Goal: Task Accomplishment & Management: Complete application form

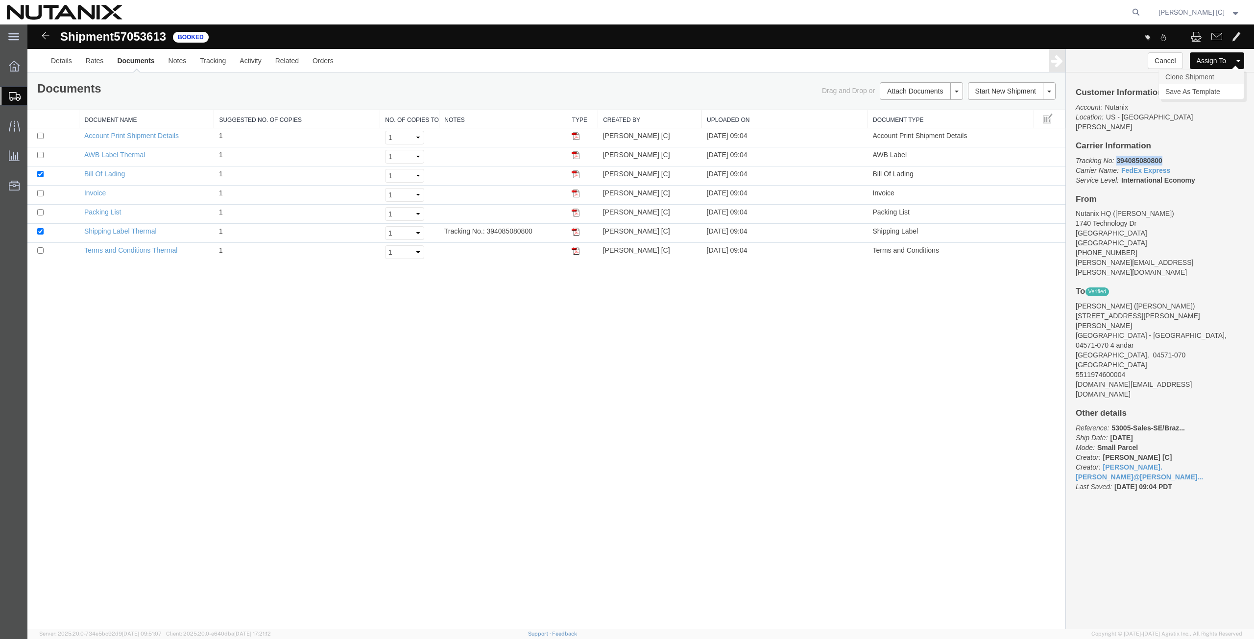
click at [1198, 77] on link "Clone Shipment" at bounding box center [1201, 77] width 85 height 15
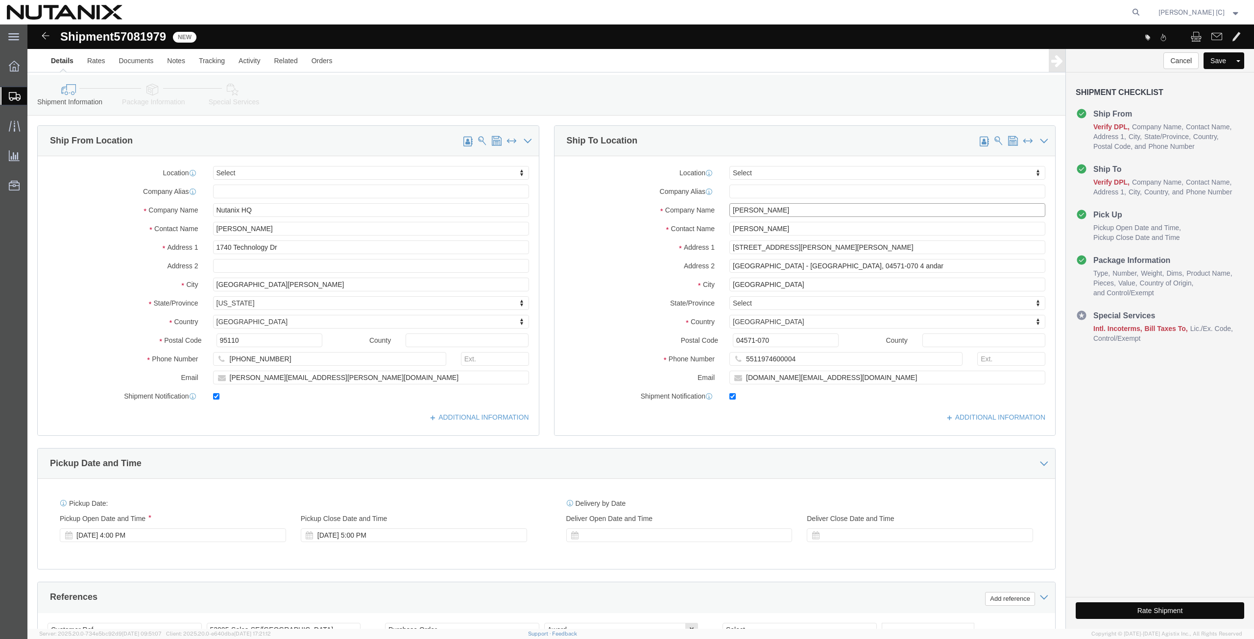
drag, startPoint x: 745, startPoint y: 185, endPoint x: 599, endPoint y: 189, distance: 147.0
click div "Company Name [PERSON_NAME]"
paste input "[PERSON_NAME]"
type input "[PERSON_NAME]"
drag, startPoint x: 753, startPoint y: 205, endPoint x: 504, endPoint y: 209, distance: 249.3
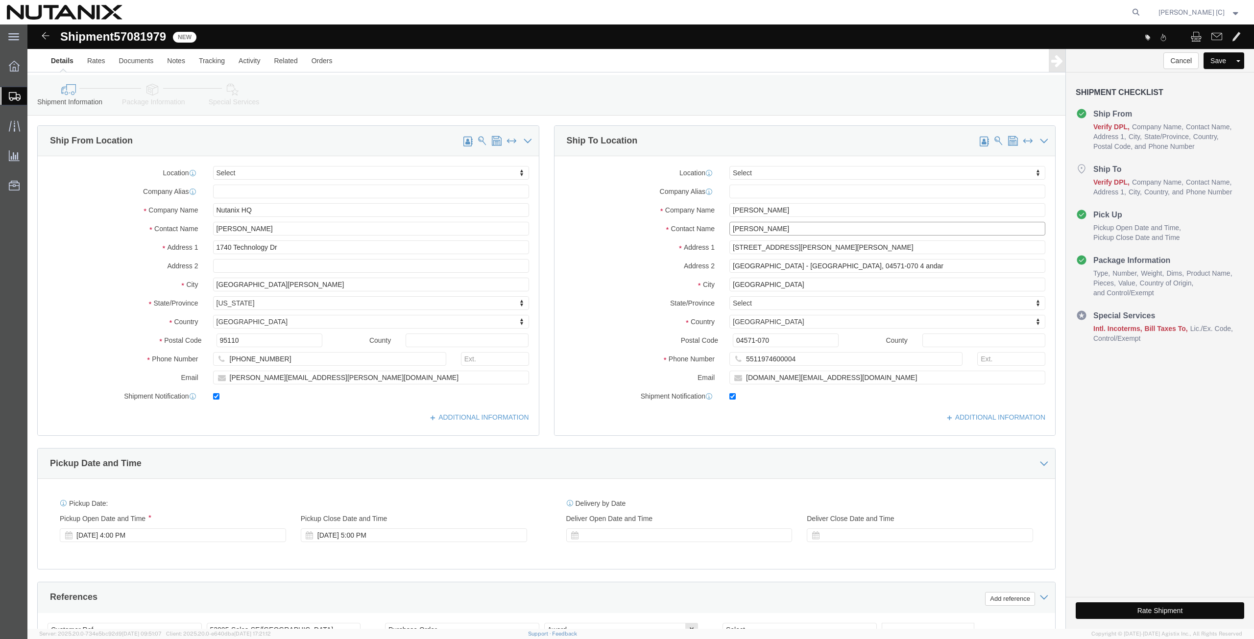
click div "Ship From Location Location Select Select My Profile Location [GEOGRAPHIC_DATA]…"
paste input "[PERSON_NAME]"
type input "[PERSON_NAME]"
drag, startPoint x: 805, startPoint y: 355, endPoint x: 555, endPoint y: 364, distance: 249.9
click div "Location Select Select My Profile Location [GEOGRAPHIC_DATA] - [GEOGRAPHIC_DATA…"
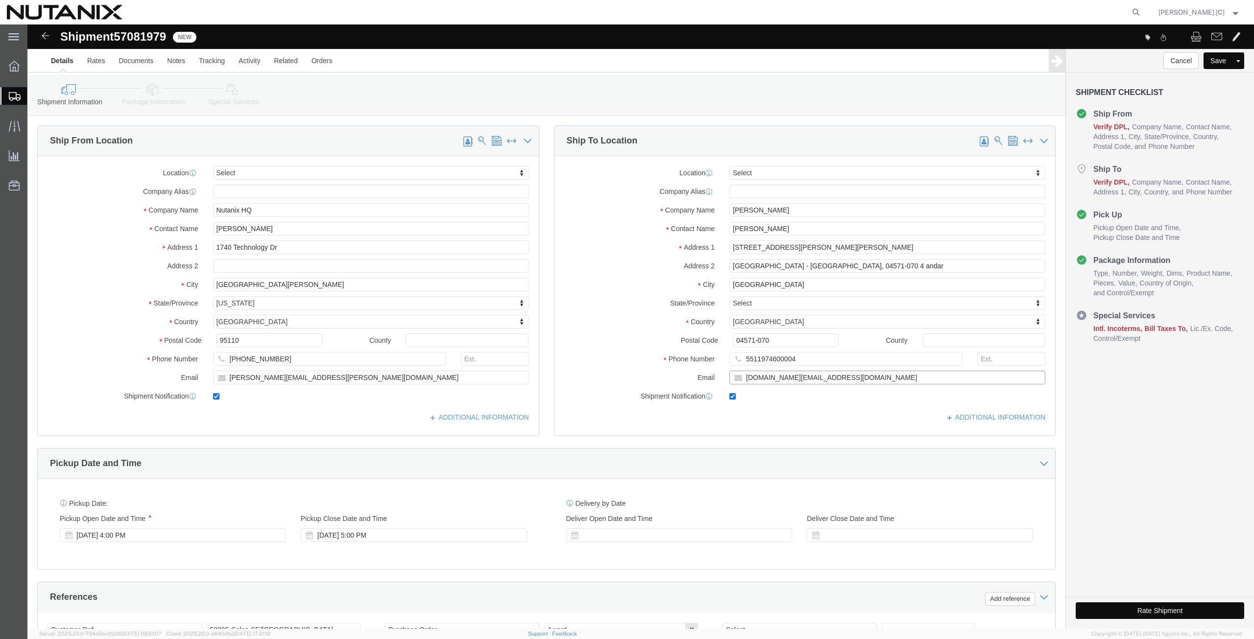
paste input "[PERSON_NAME].[PERSON_NAME]"
type input "[PERSON_NAME][EMAIL_ADDRESS][PERSON_NAME][DOMAIN_NAME]"
drag, startPoint x: 769, startPoint y: 333, endPoint x: 660, endPoint y: 323, distance: 110.1
click div "Location Select Select My Profile Location [GEOGRAPHIC_DATA] - [GEOGRAPHIC_DATA…"
paste input "4915209350658"
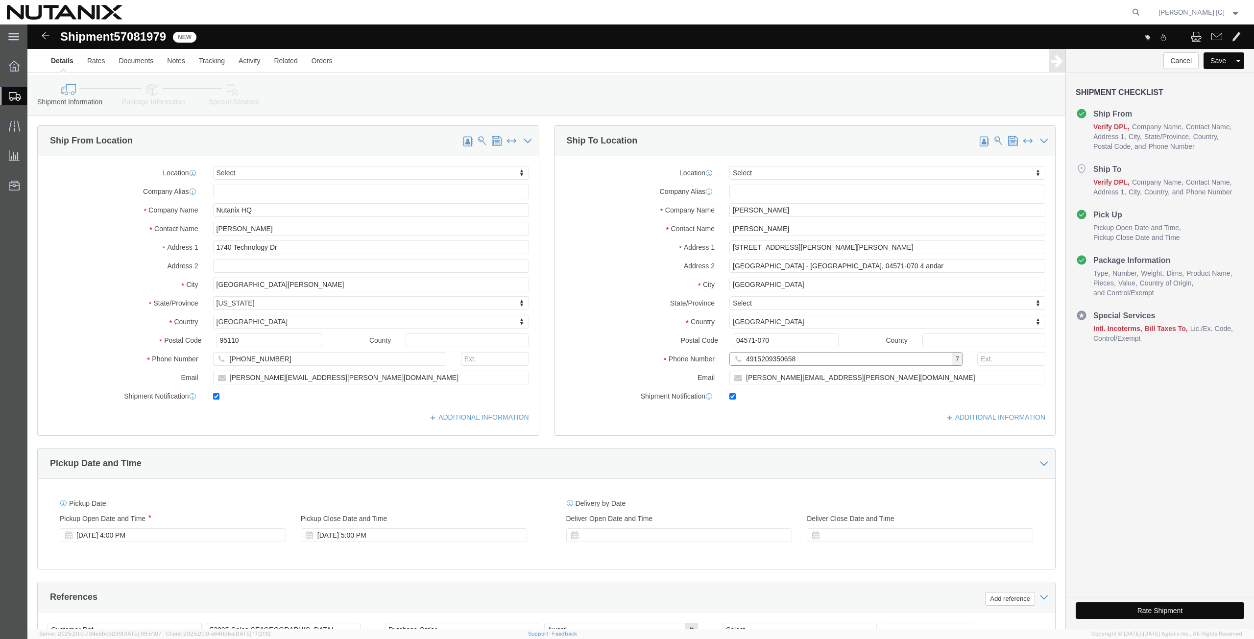
type input "4915209350658"
drag, startPoint x: 678, startPoint y: 228, endPoint x: 624, endPoint y: 239, distance: 54.6
click div "Location Select Select My Profile Location [GEOGRAPHIC_DATA] - [GEOGRAPHIC_DATA…"
paste input "Englwartinger [STREET_ADDRESS]"
type input "Englwartinger [STREET_ADDRESS]"
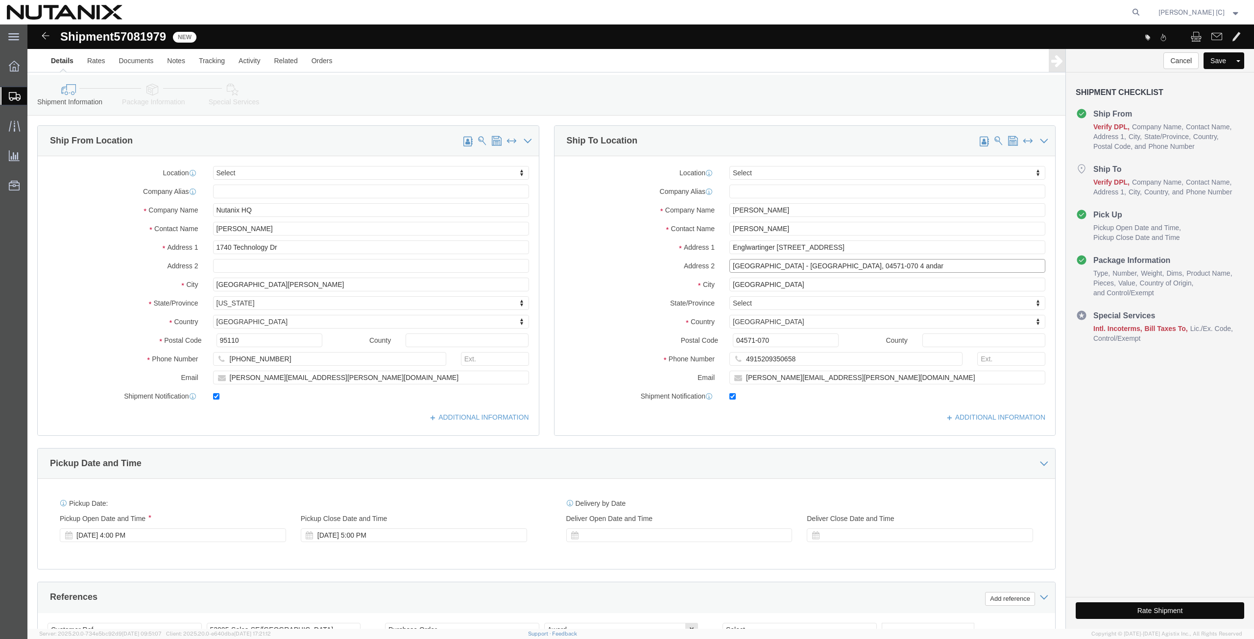
drag, startPoint x: 666, startPoint y: 243, endPoint x: 605, endPoint y: 259, distance: 62.7
click div "Location Select Select My Profile Location [GEOGRAPHIC_DATA] - [GEOGRAPHIC_DATA…"
drag, startPoint x: 739, startPoint y: 262, endPoint x: 594, endPoint y: 274, distance: 145.5
click div "Location Select Select My Profile Location [GEOGRAPHIC_DATA] - [GEOGRAPHIC_DATA…"
paste input "Hoehenkirchen-[GEOGRAPHIC_DATA]"
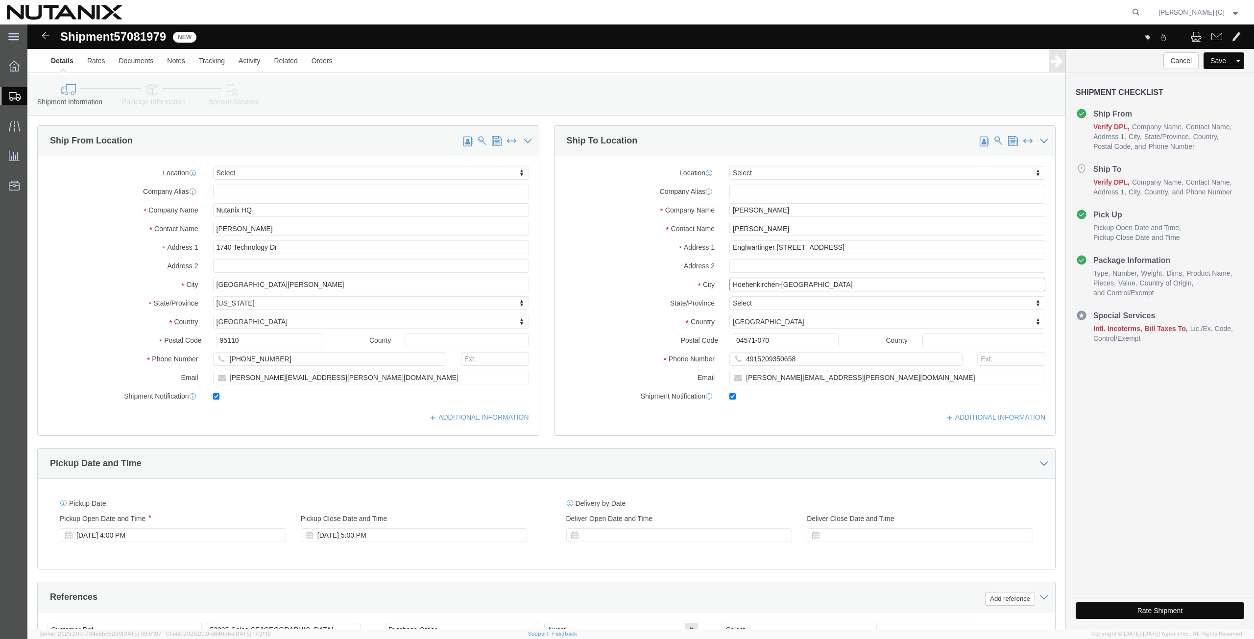
type input "Hoehenkirchen-[GEOGRAPHIC_DATA]"
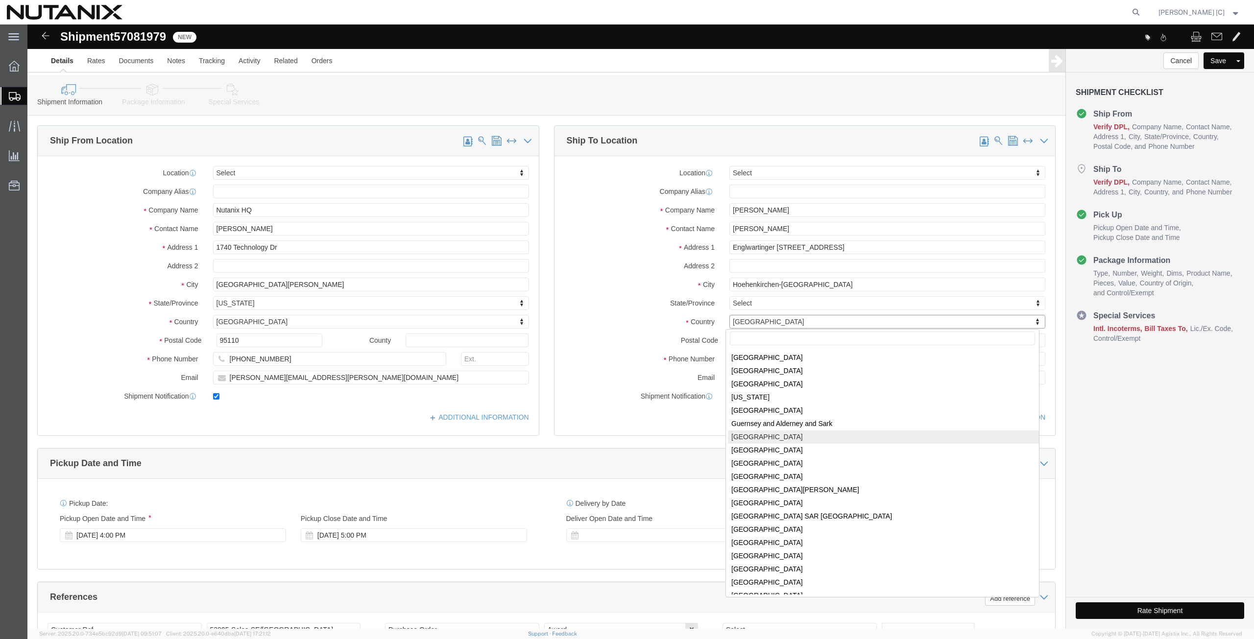
scroll to position [1088, 0]
select select "DE"
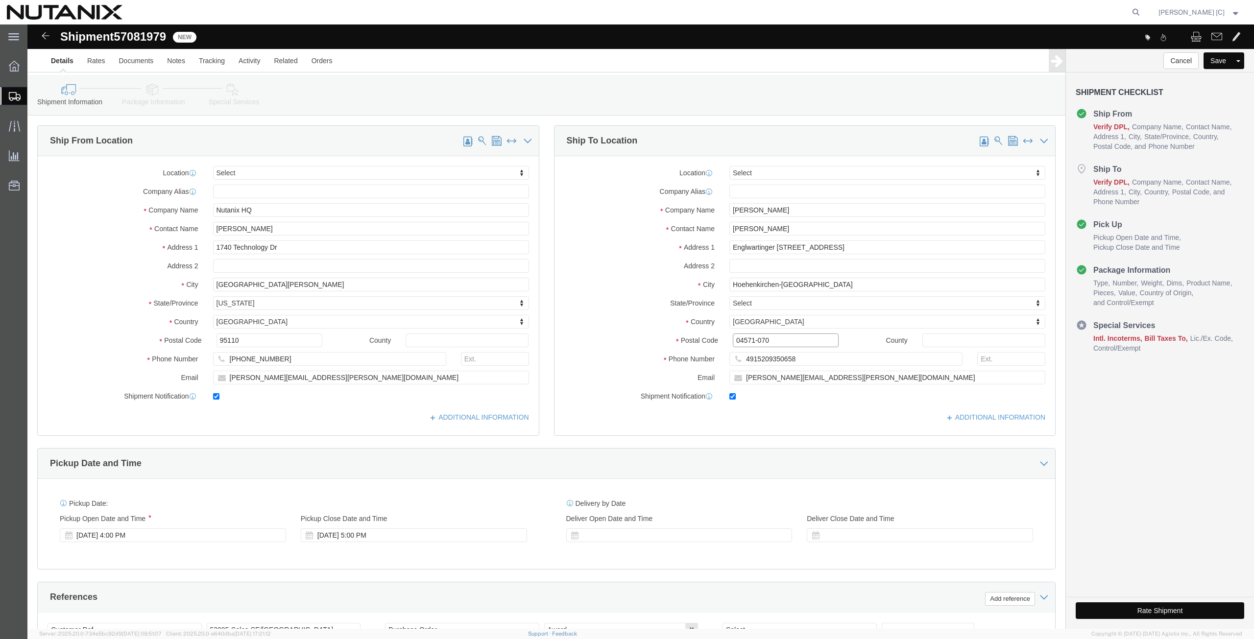
drag, startPoint x: 760, startPoint y: 313, endPoint x: 569, endPoint y: 318, distance: 191.6
click div "Postal Code 04571-070"
paste input "85635"
type input "85635"
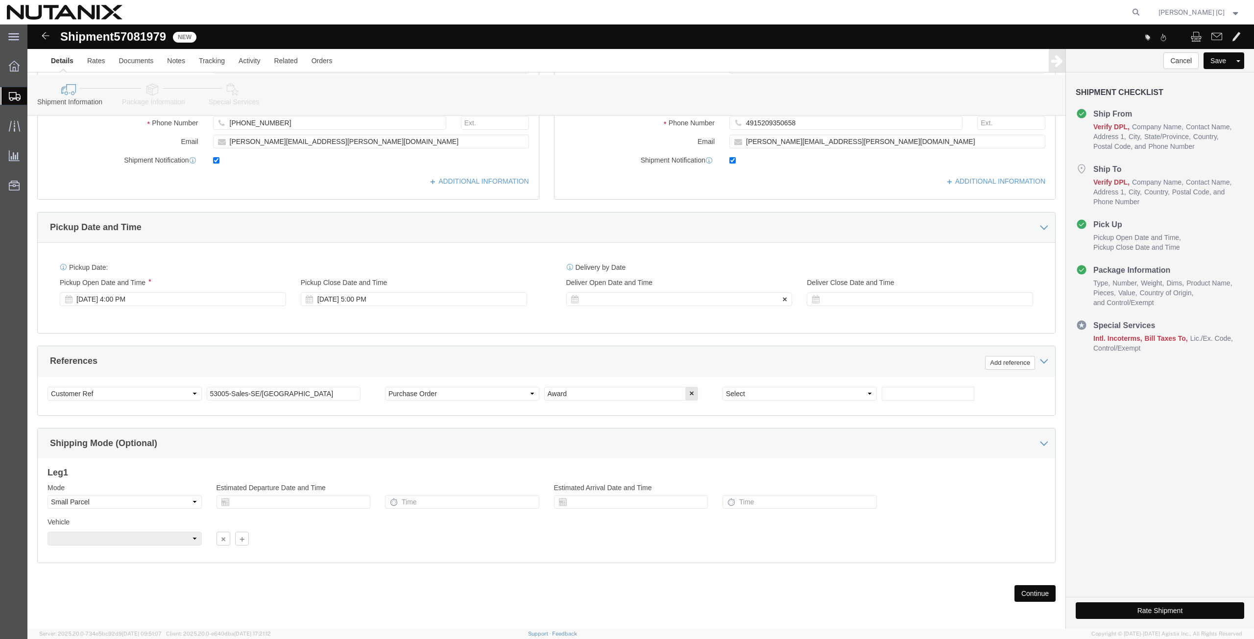
scroll to position [239, 0]
click input "53005-Sales-SE/[GEOGRAPHIC_DATA]"
type input "53005-Sales-[GEOGRAPHIC_DATA]/[GEOGRAPHIC_DATA]"
click button "Continue"
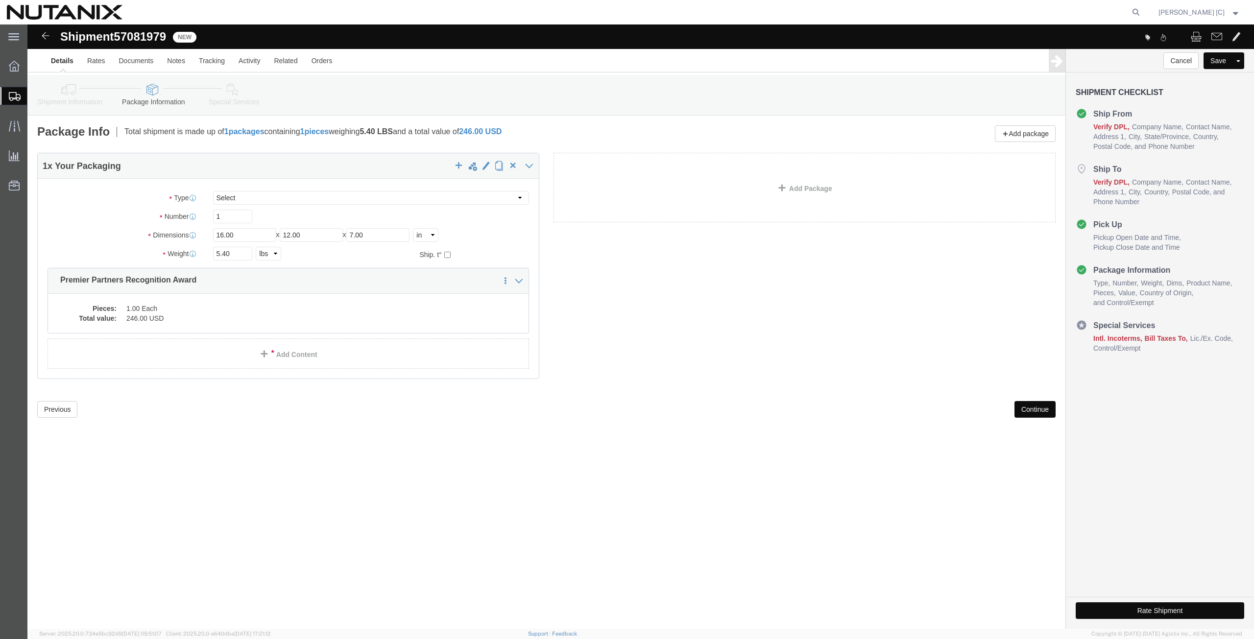
click icon
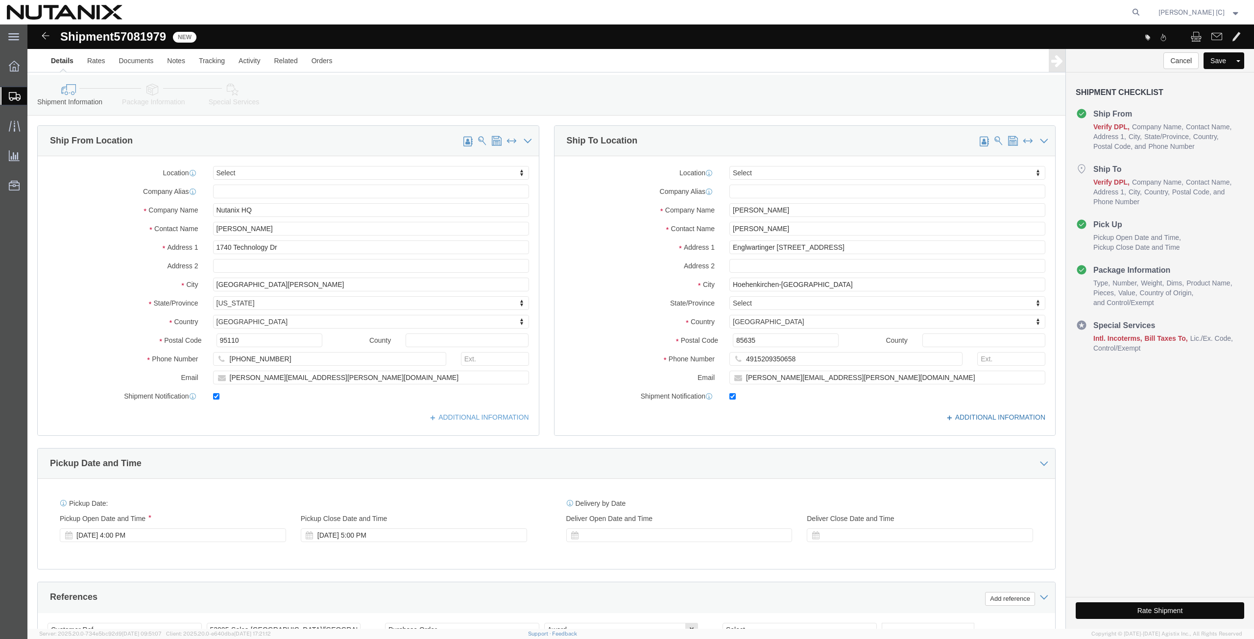
click link "ADDITIONAL INFORMATION"
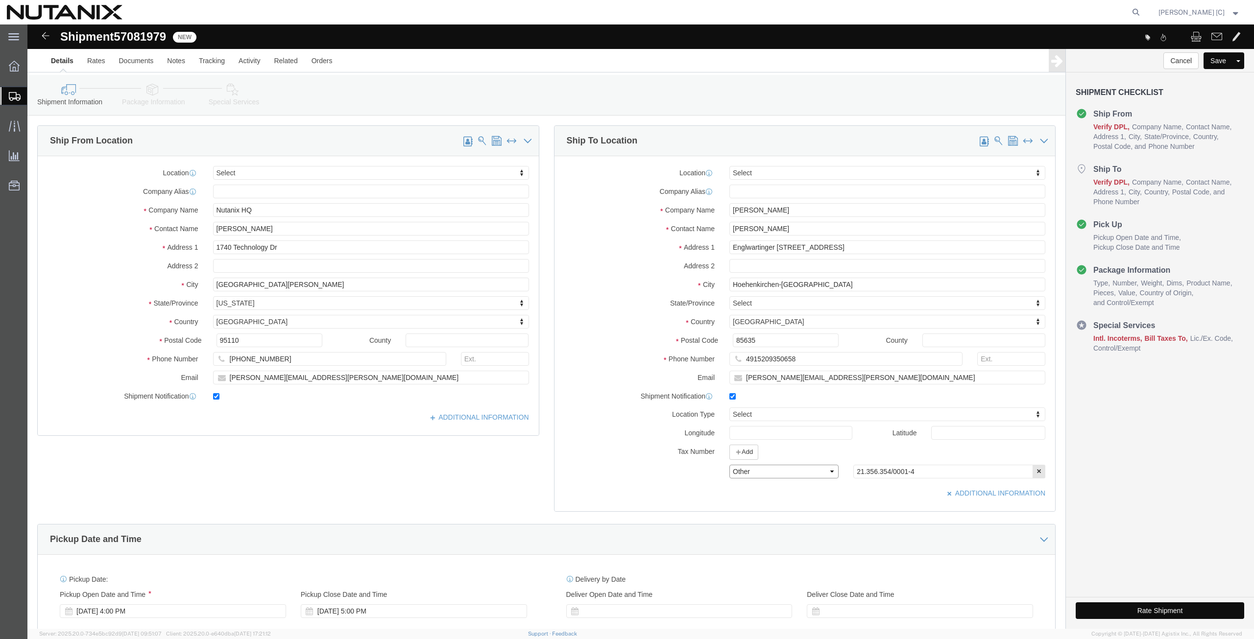
click select "Select EIN EORI TIN VAT Other"
select select "EORI"
click select "Select EIN EORI TIN VAT Other"
drag, startPoint x: 894, startPoint y: 449, endPoint x: 625, endPoint y: 476, distance: 269.7
click div "Location Select Select My Profile Location [GEOGRAPHIC_DATA] - [GEOGRAPHIC_DATA…"
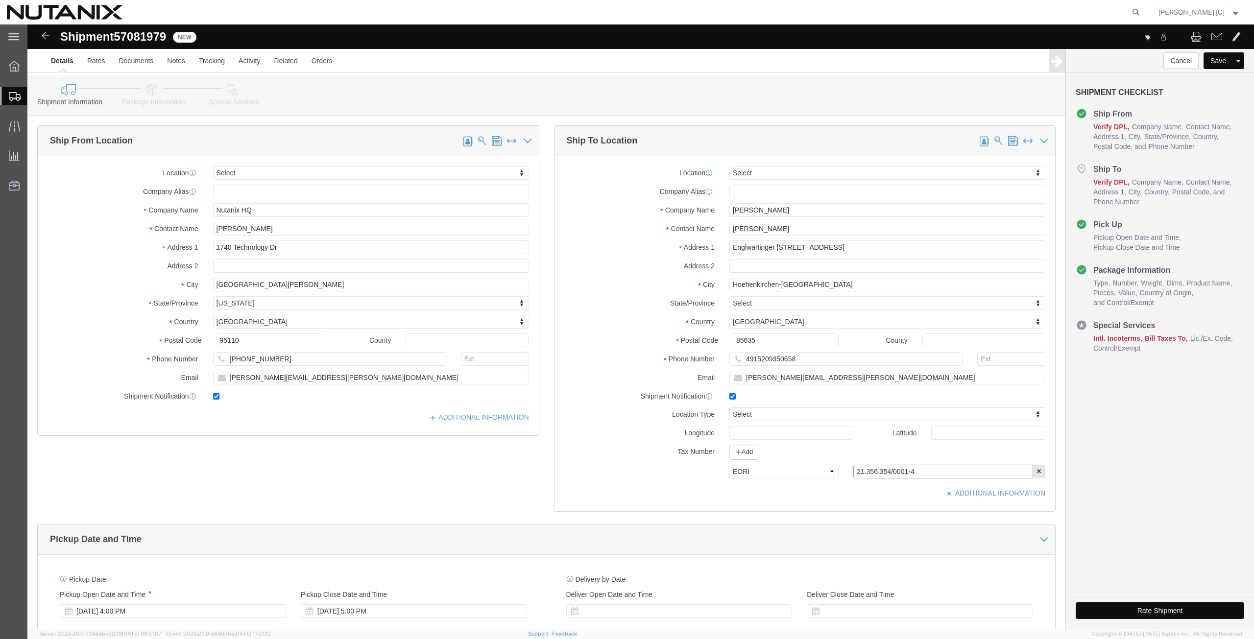
paste input "NL853057746"
type input "NL853057746"
click icon
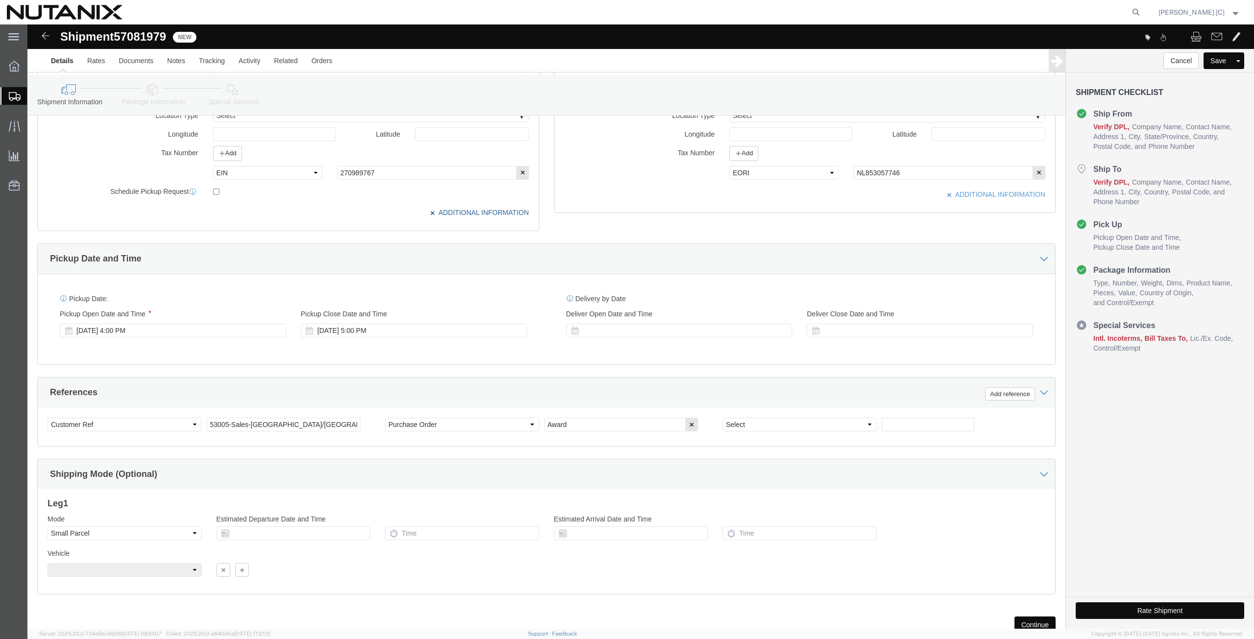
scroll to position [333, 0]
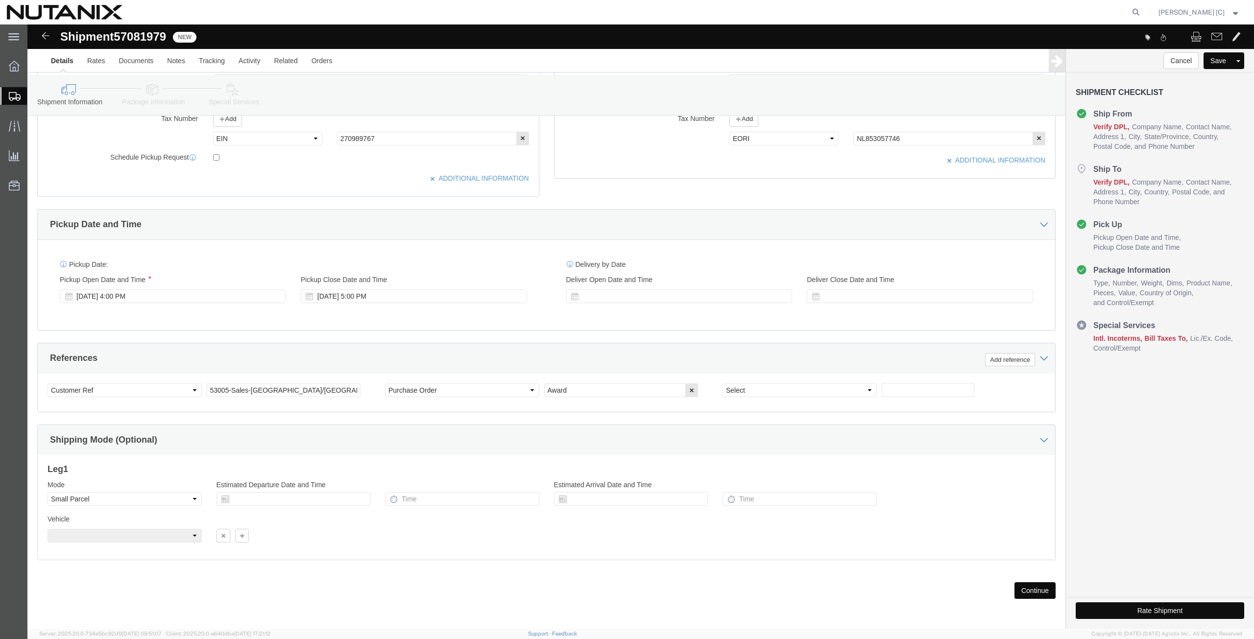
drag, startPoint x: 1007, startPoint y: 564, endPoint x: 999, endPoint y: 566, distance: 8.1
click button "Continue"
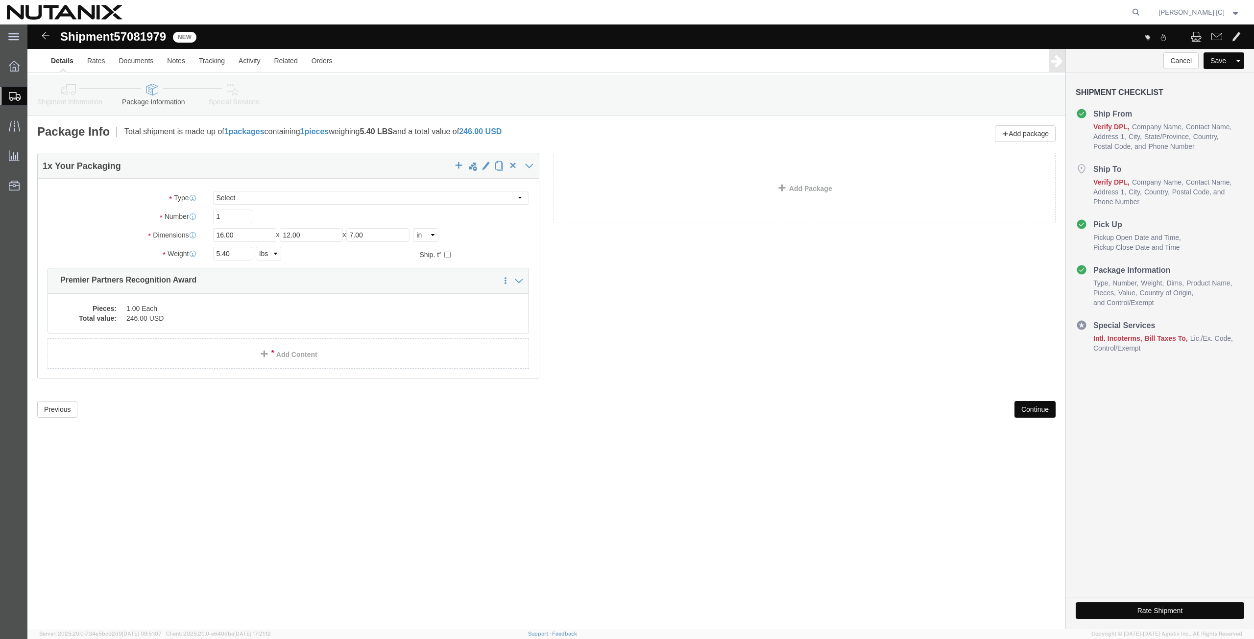
scroll to position [0, 0]
click button "Continue"
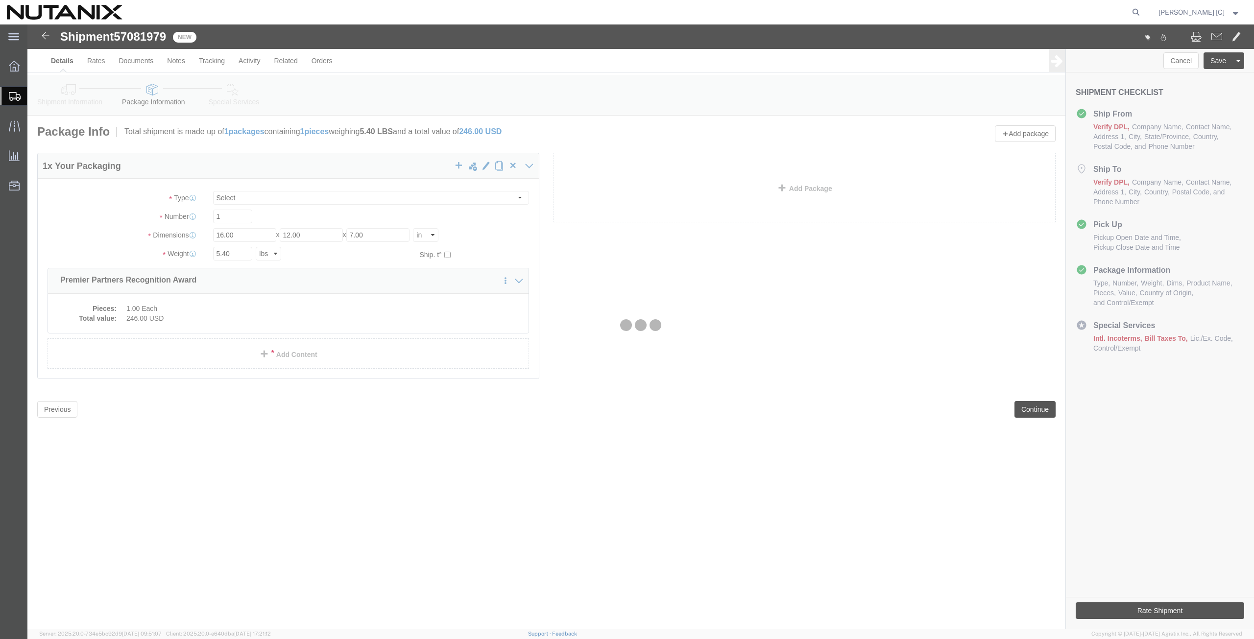
select select
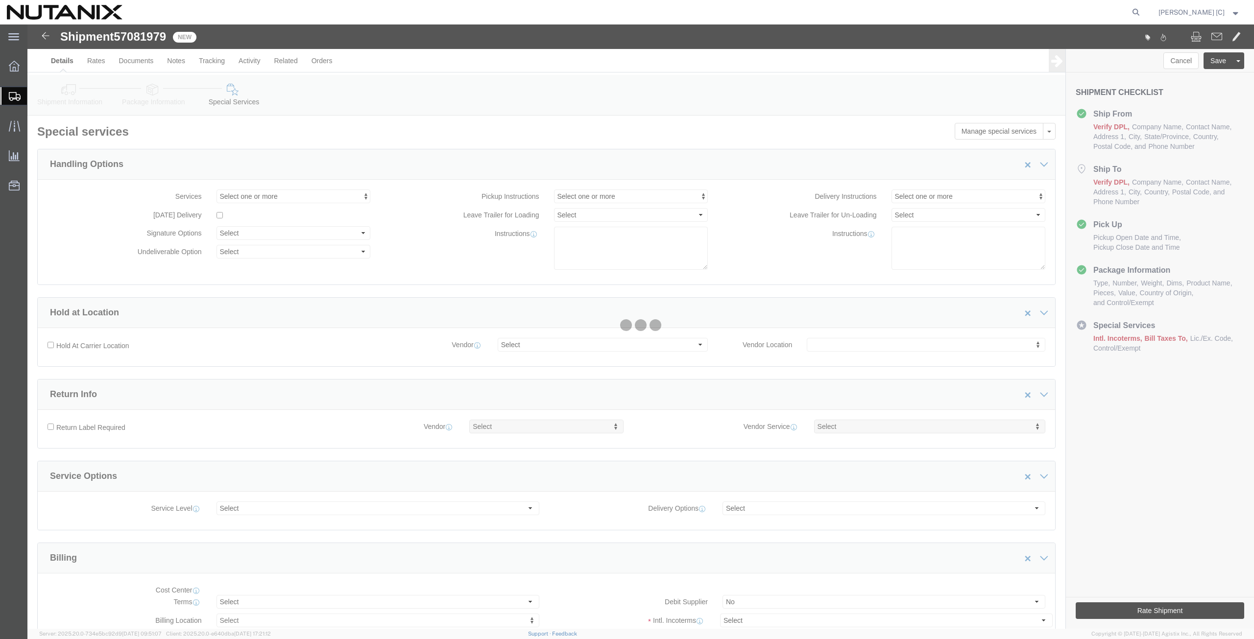
select select "COSTCENTER"
select select "48694"
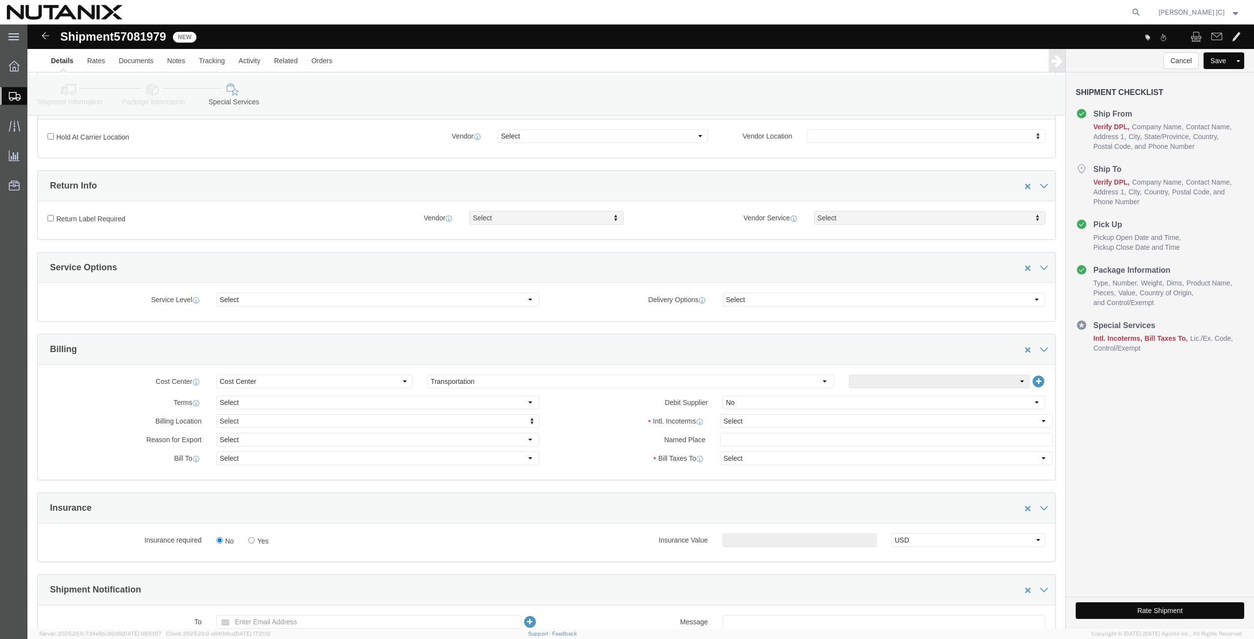
scroll to position [229, 0]
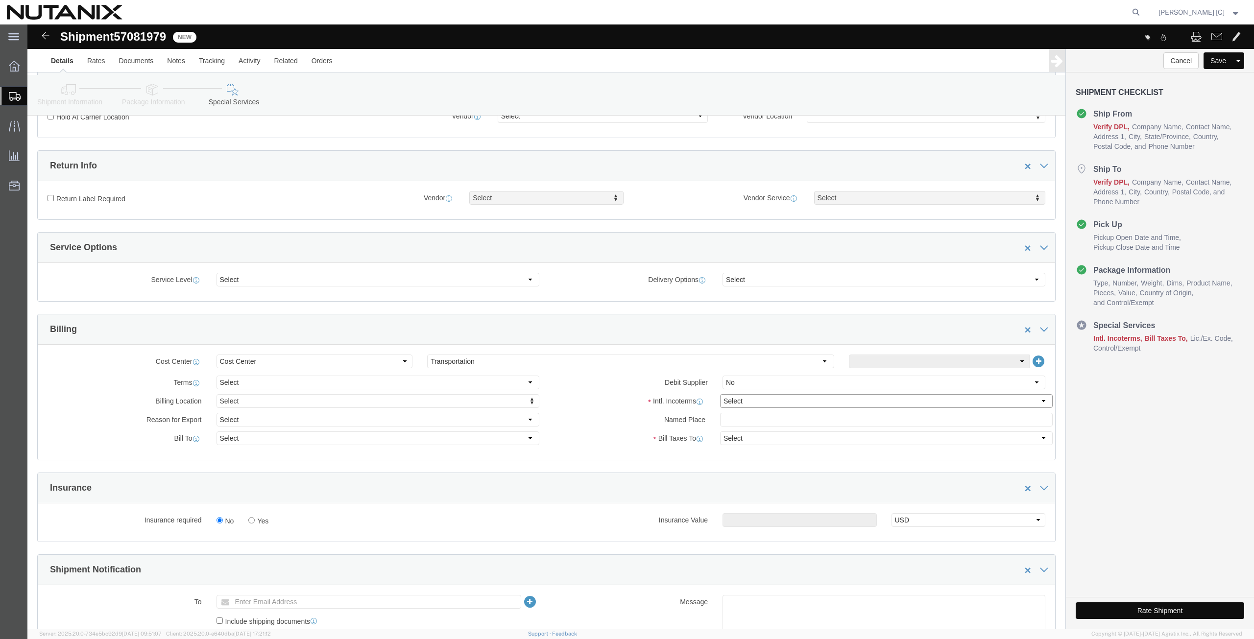
click select "Select Carriage Insurance Paid Carriage Paid To Cost and Freight Cost Insurance…"
select select "DDP"
click select "Select Carriage Insurance Paid Carriage Paid To Cost and Freight Cost Insurance…"
select select "SHIP"
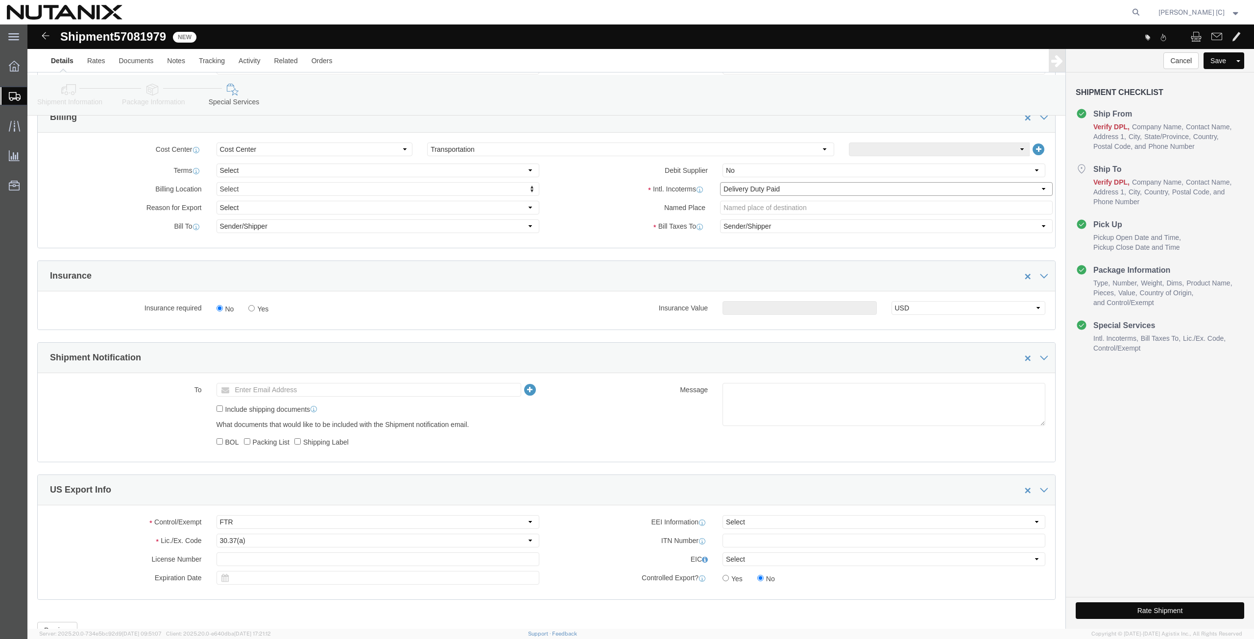
scroll to position [457, 0]
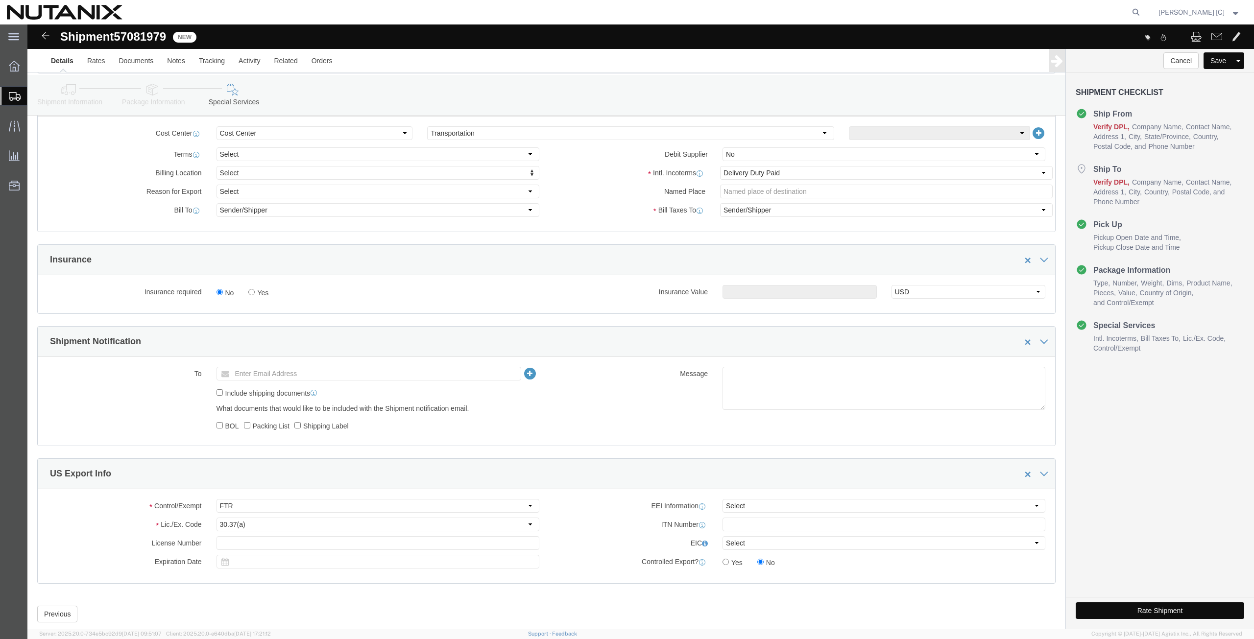
click icon
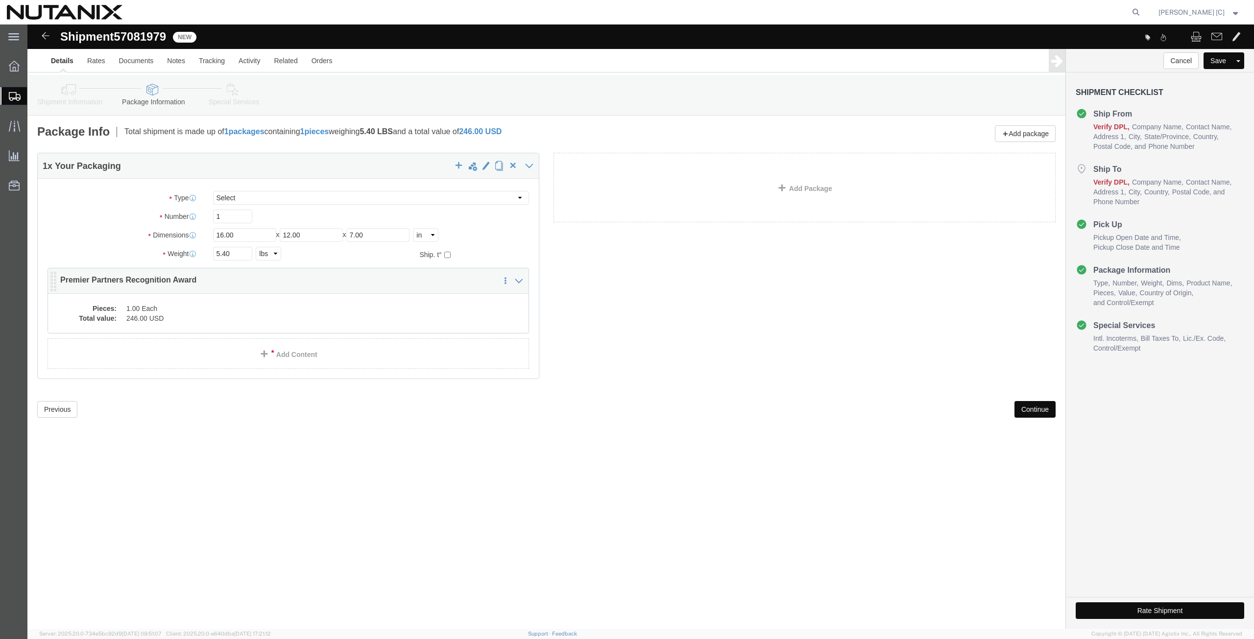
click dd "246.00 USD"
click div
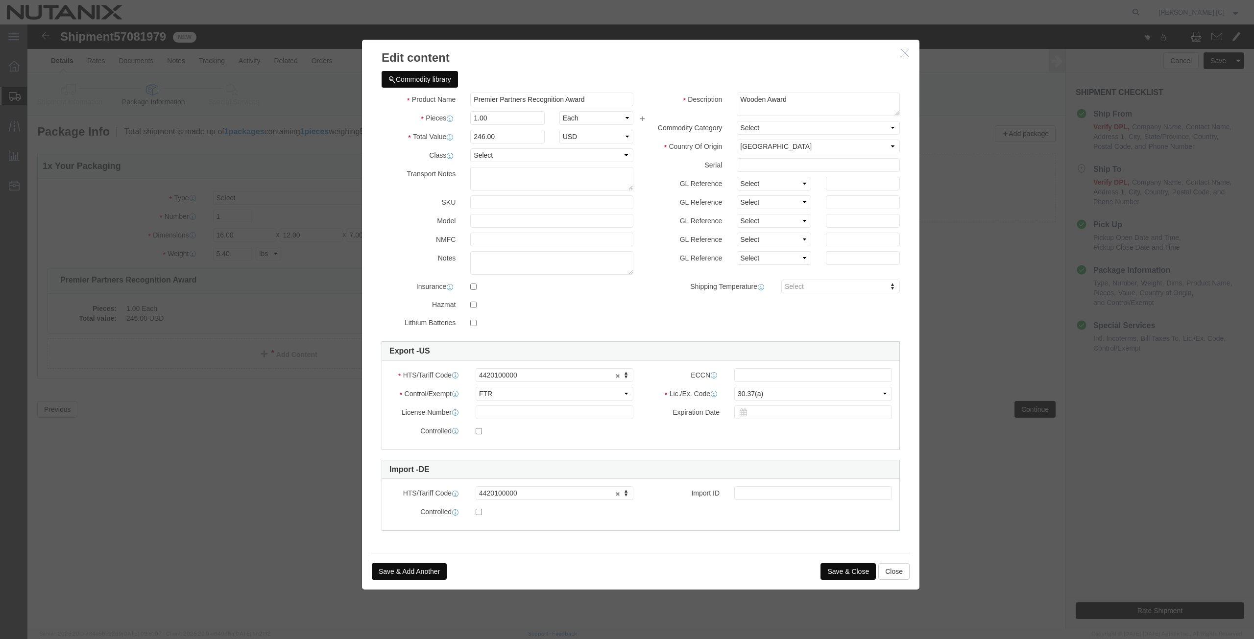
click button "Save & Close"
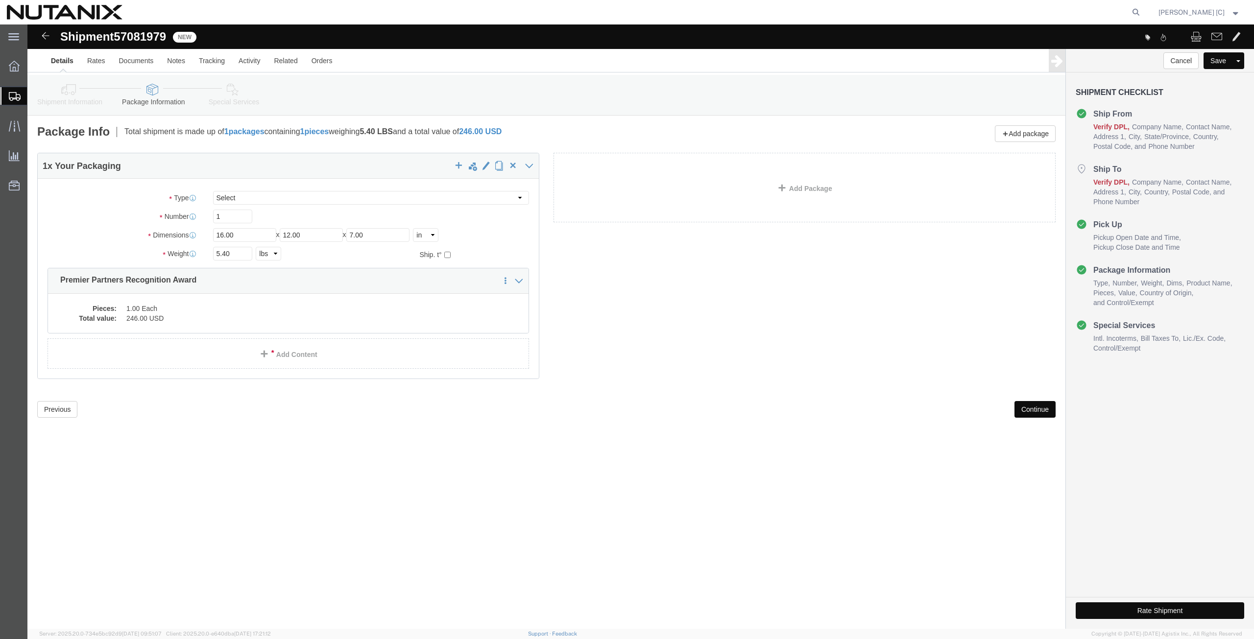
click icon
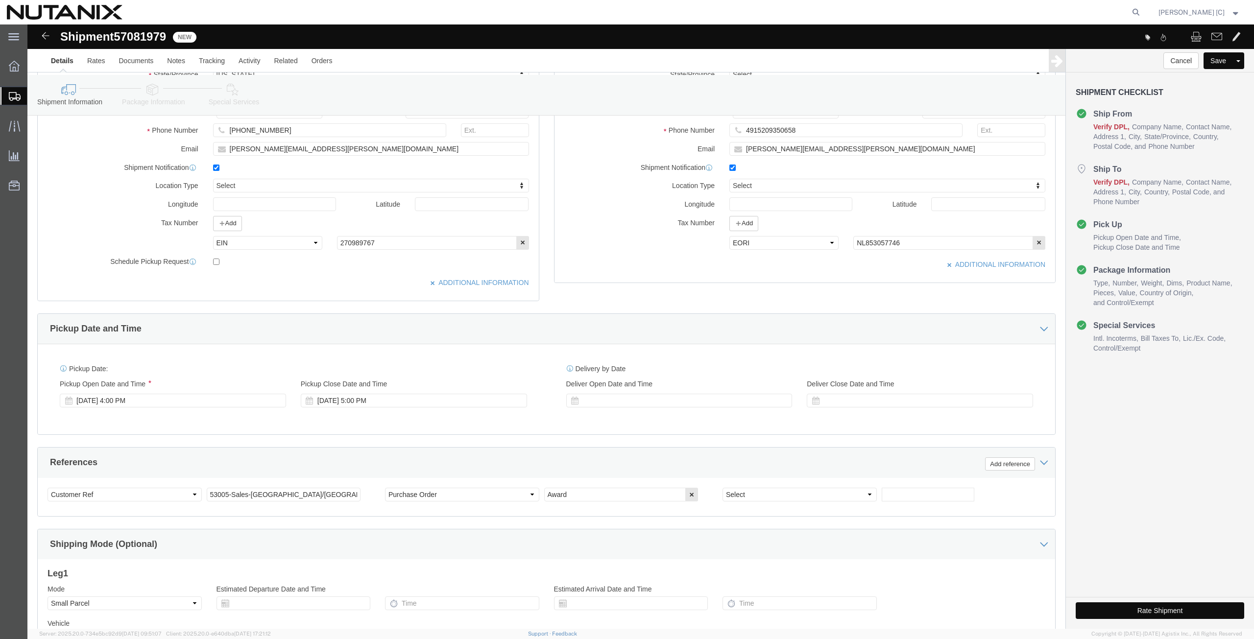
scroll to position [333, 0]
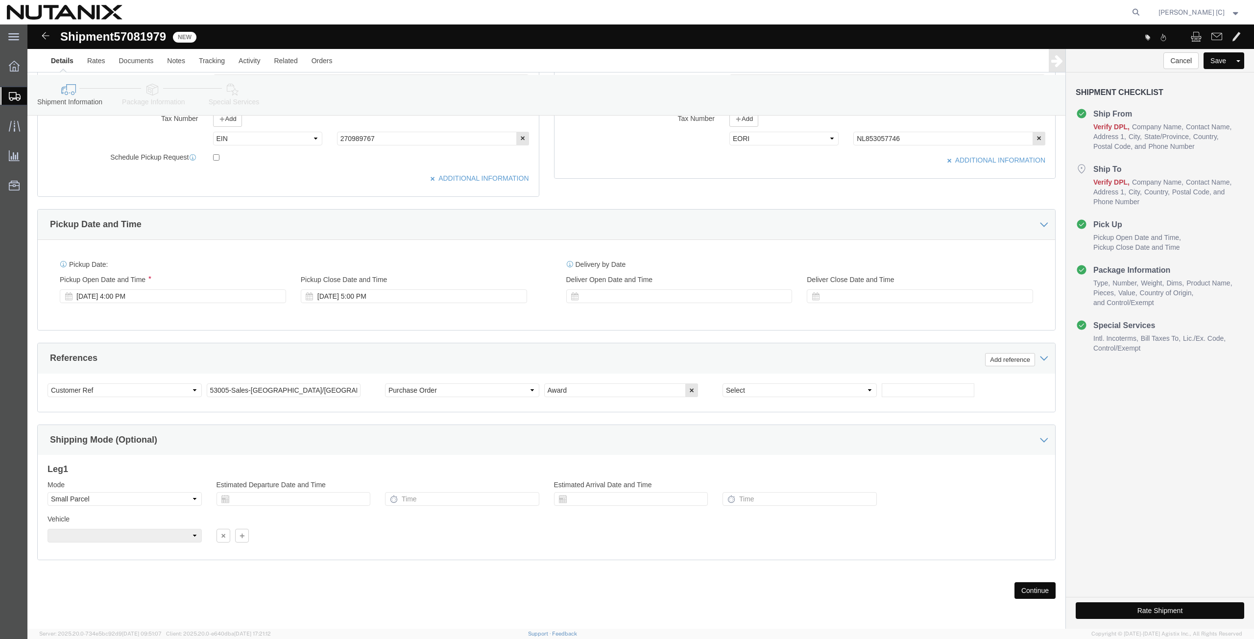
click button "Continue"
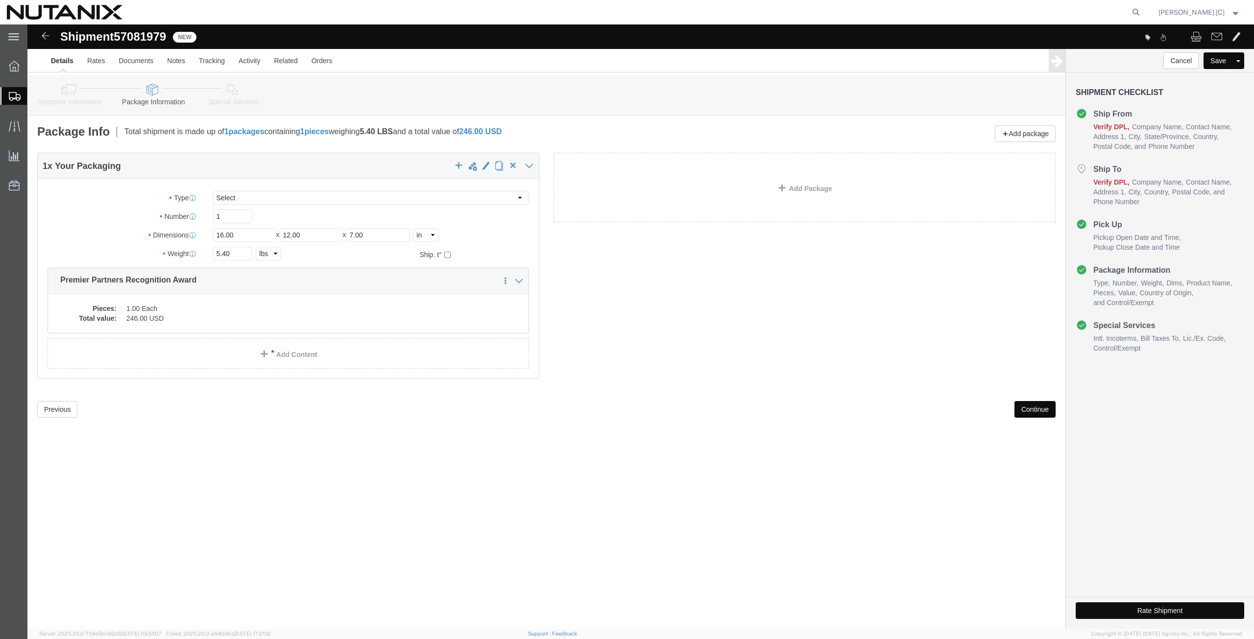
scroll to position [0, 0]
click button "Continue"
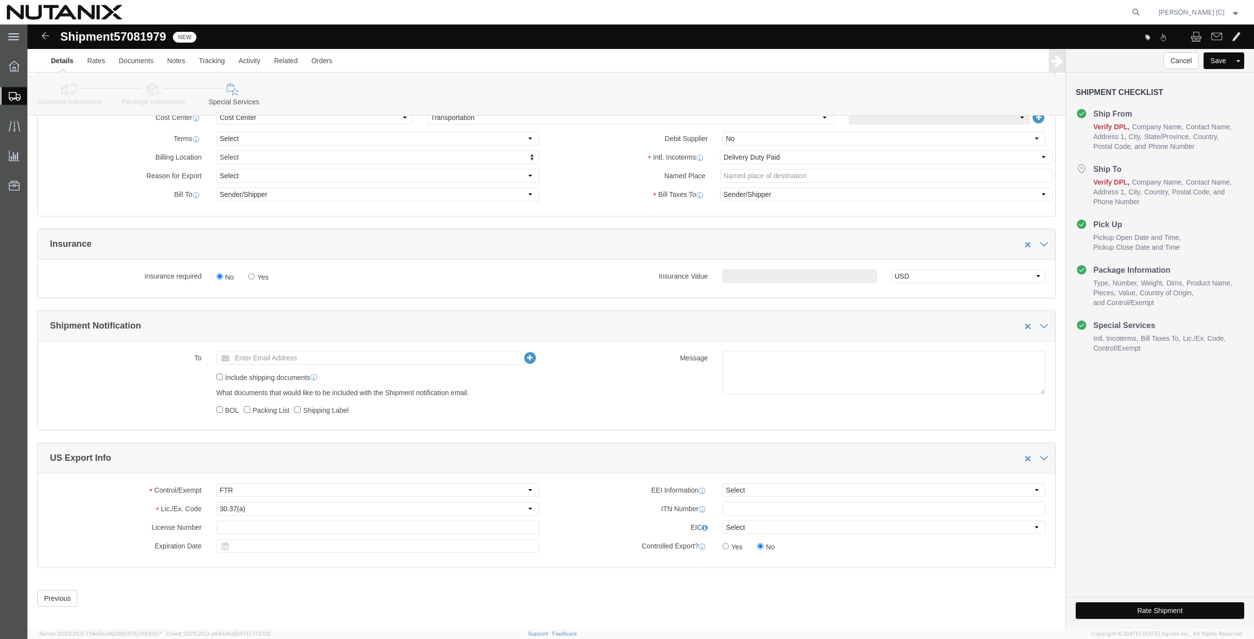
scroll to position [480, 0]
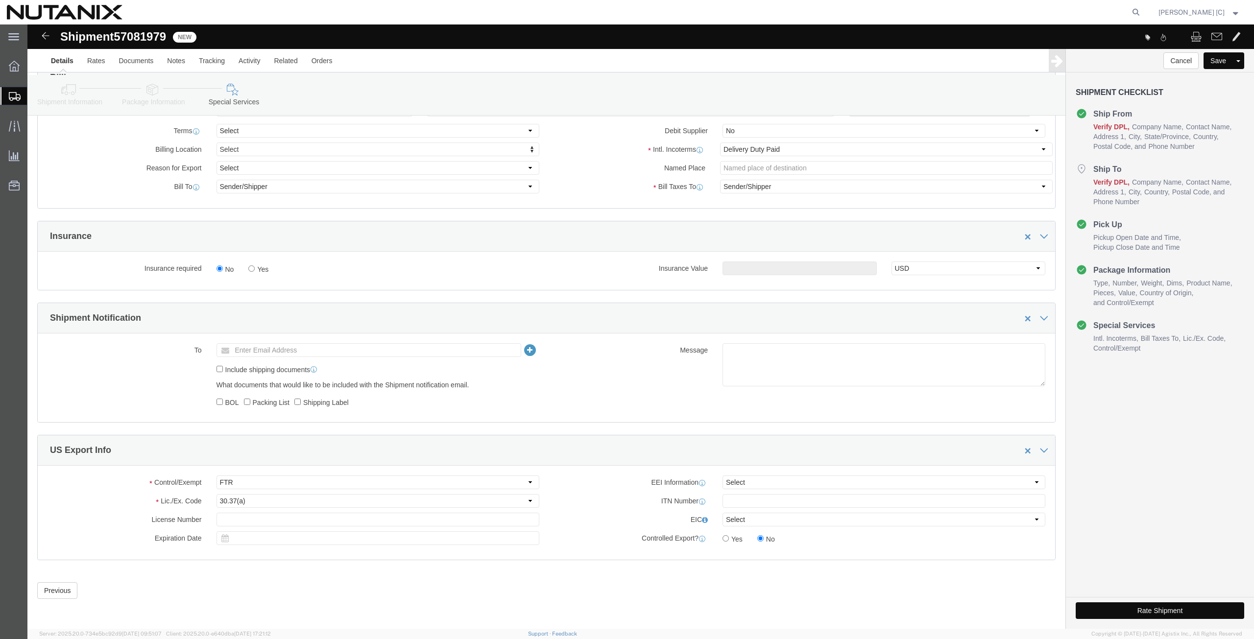
click button "Rate Shipment"
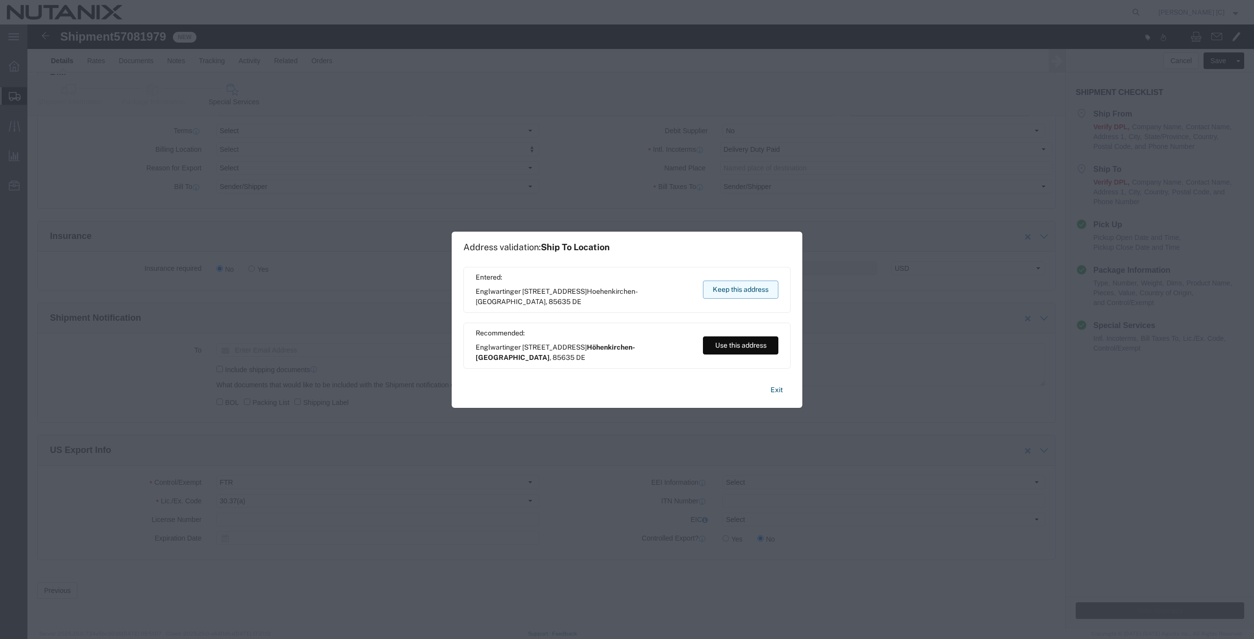
click at [728, 291] on button "Keep this address" at bounding box center [740, 290] width 75 height 18
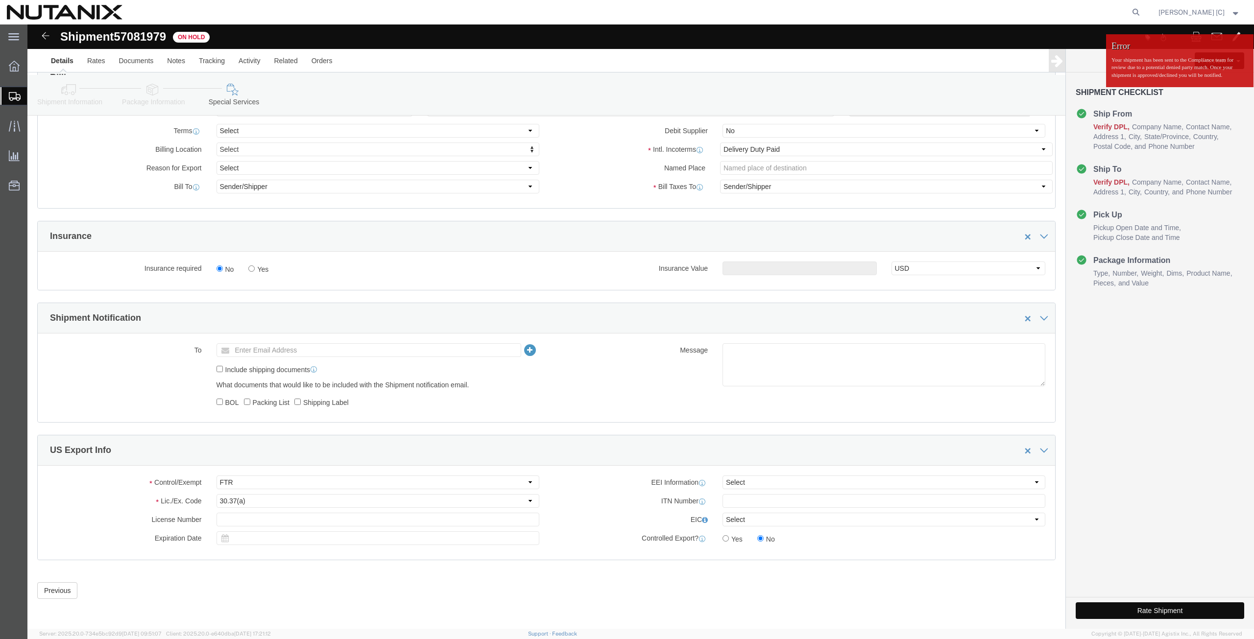
click button "Rate Shipment"
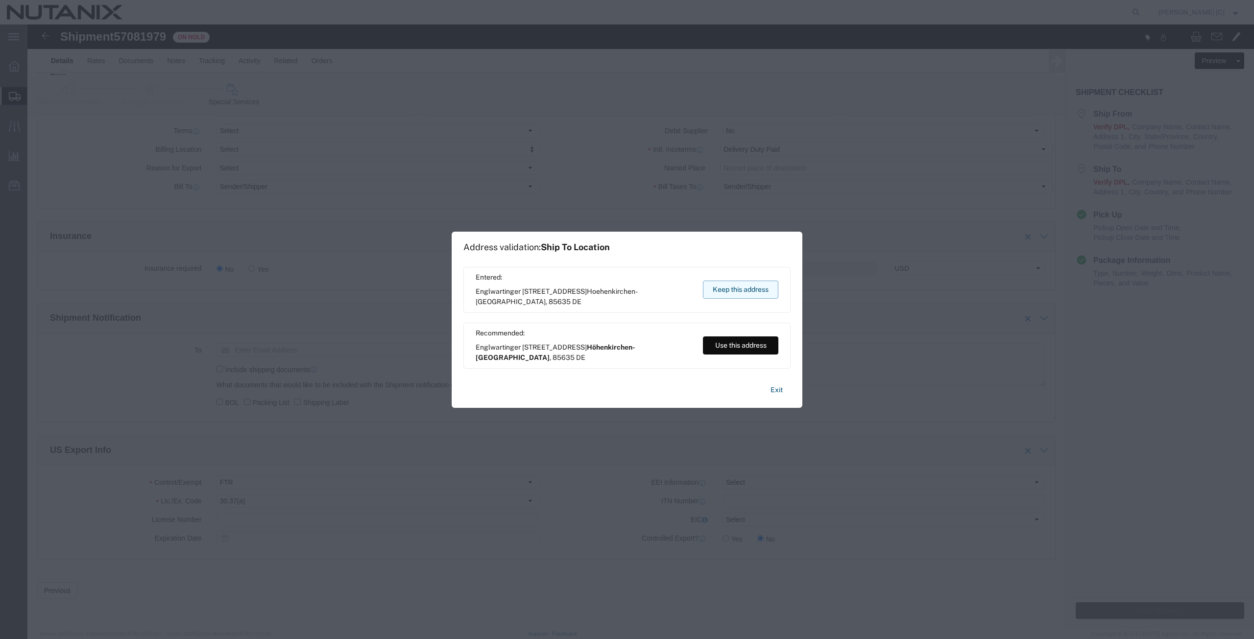
click at [724, 290] on button "Keep this address" at bounding box center [740, 290] width 75 height 18
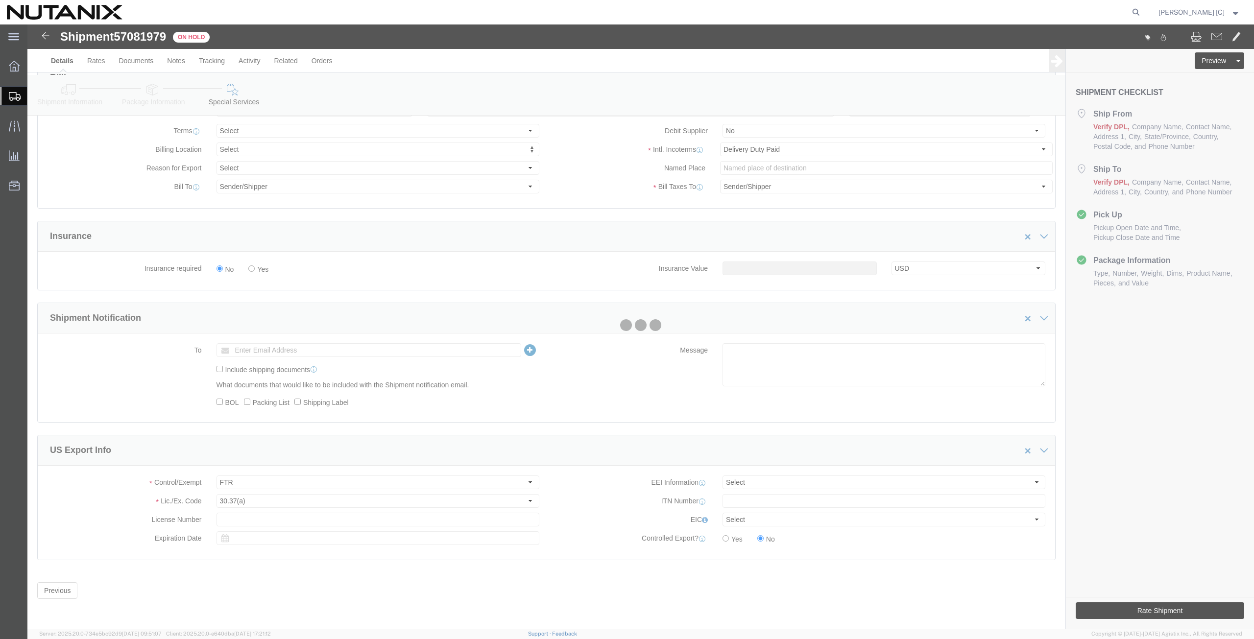
scroll to position [0, 0]
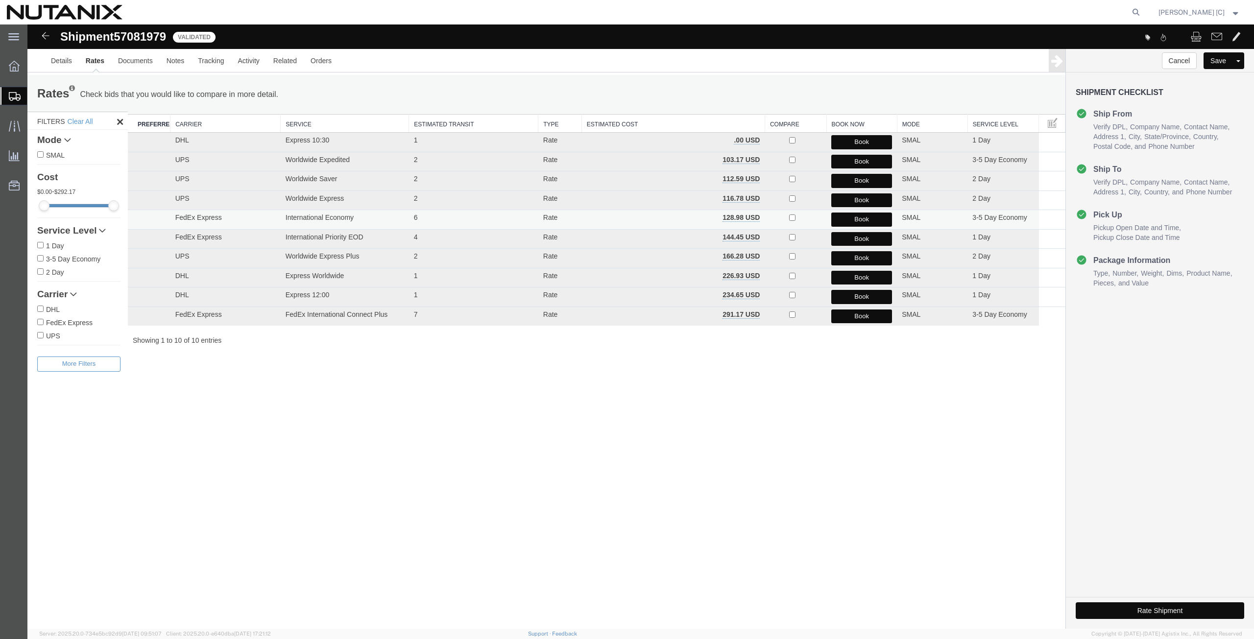
click at [838, 220] on button "Book" at bounding box center [861, 220] width 61 height 14
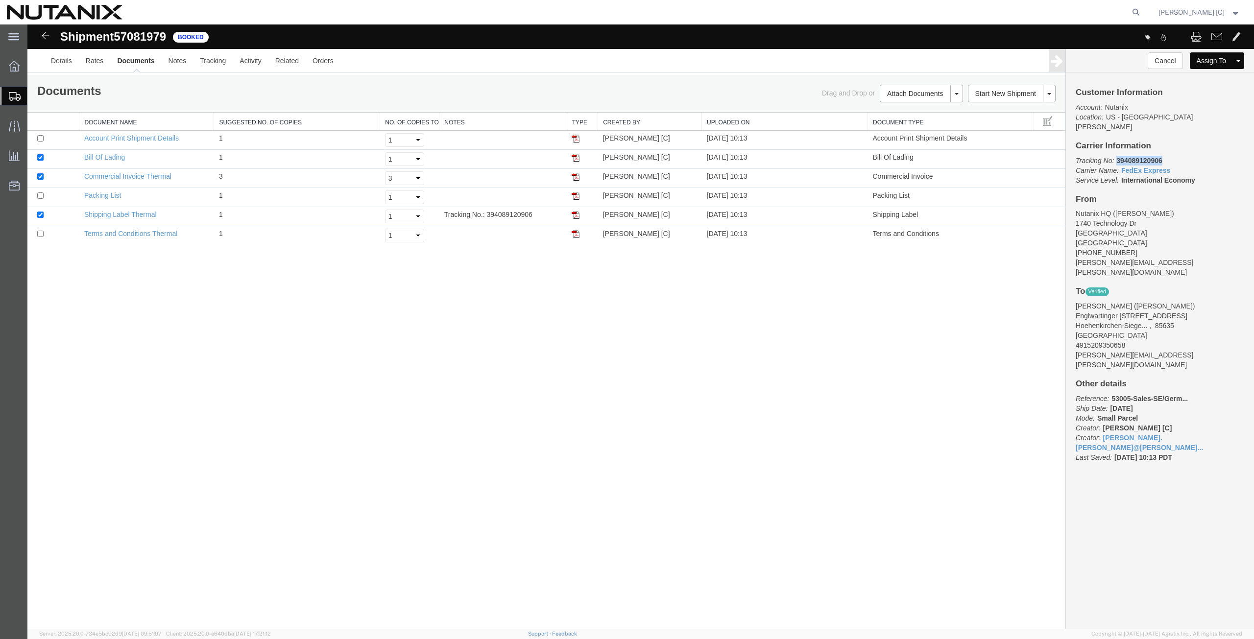
drag, startPoint x: 1152, startPoint y: 151, endPoint x: 1114, endPoint y: 152, distance: 38.2
click at [1114, 156] on p "Tracking No: 394089120906 Carrier Name: FedEx Express FedEx Express Service Lev…" at bounding box center [1160, 170] width 168 height 29
copy b "394089120906"
drag, startPoint x: 576, startPoint y: 216, endPoint x: 550, endPoint y: 215, distance: 25.5
click at [576, 216] on img at bounding box center [576, 215] width 8 height 8
